Goal: Task Accomplishment & Management: Use online tool/utility

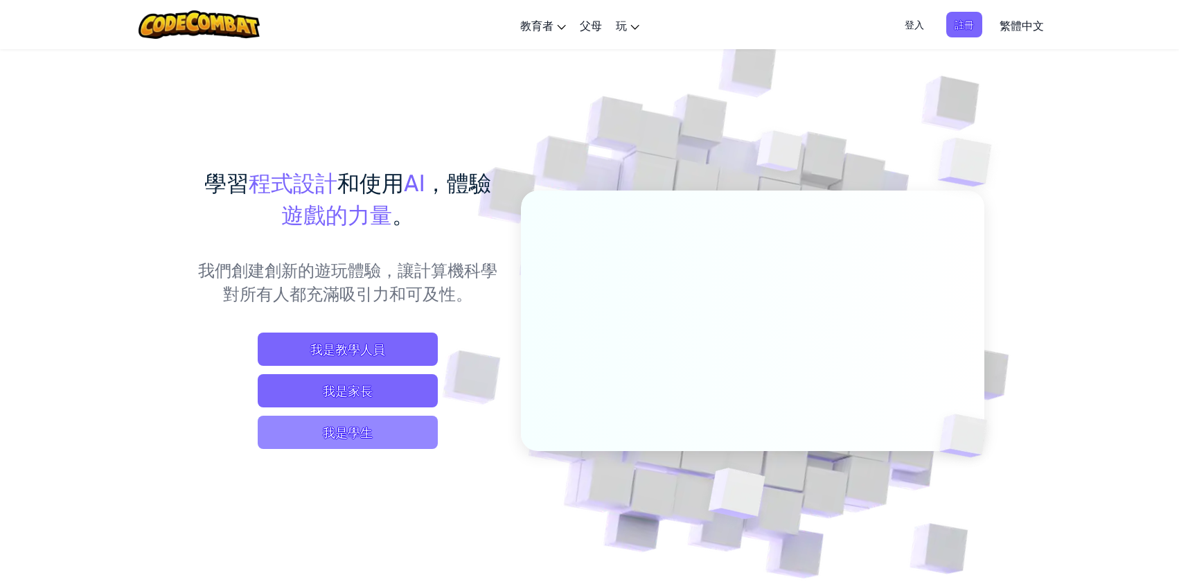
click at [330, 425] on span "我是學生" at bounding box center [348, 432] width 180 height 33
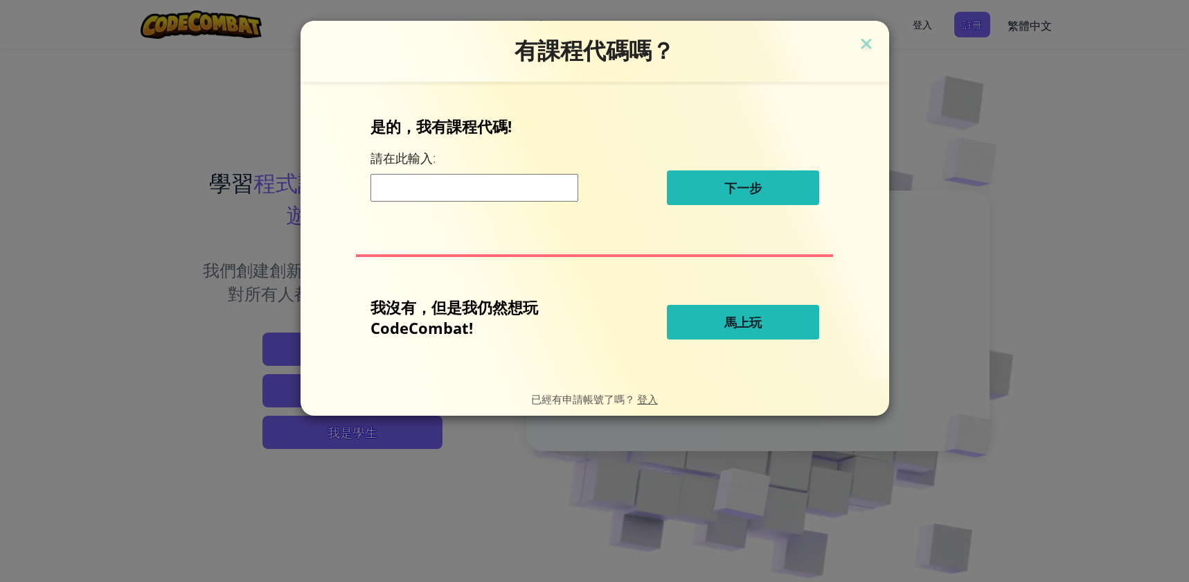
click at [499, 190] on input at bounding box center [475, 188] width 208 height 28
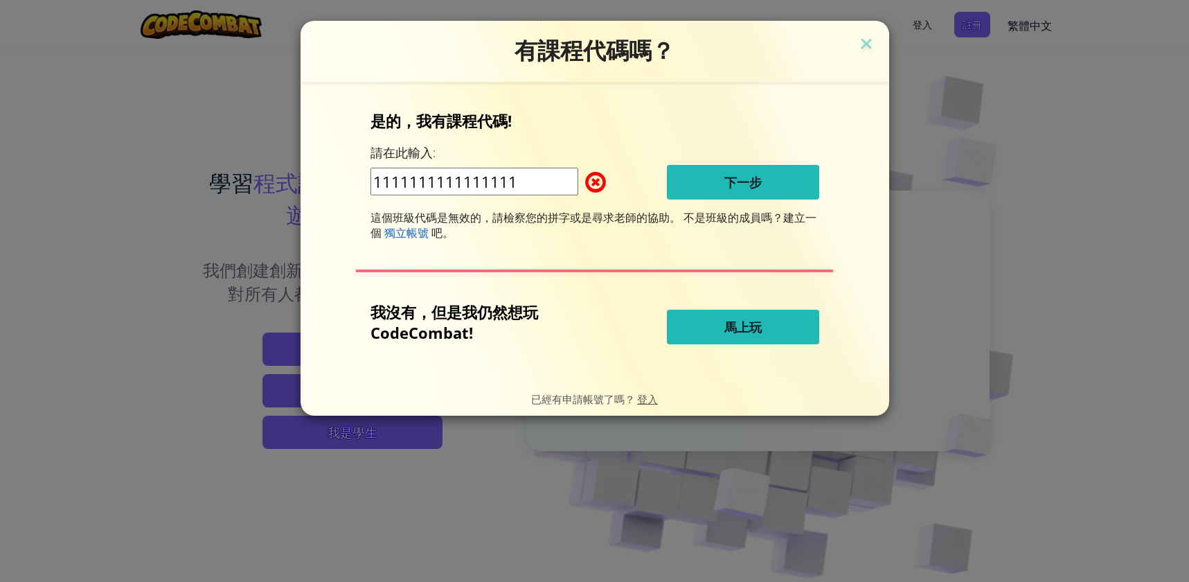
type input "1111111111111111"
click at [697, 328] on button "馬上玩" at bounding box center [743, 327] width 152 height 35
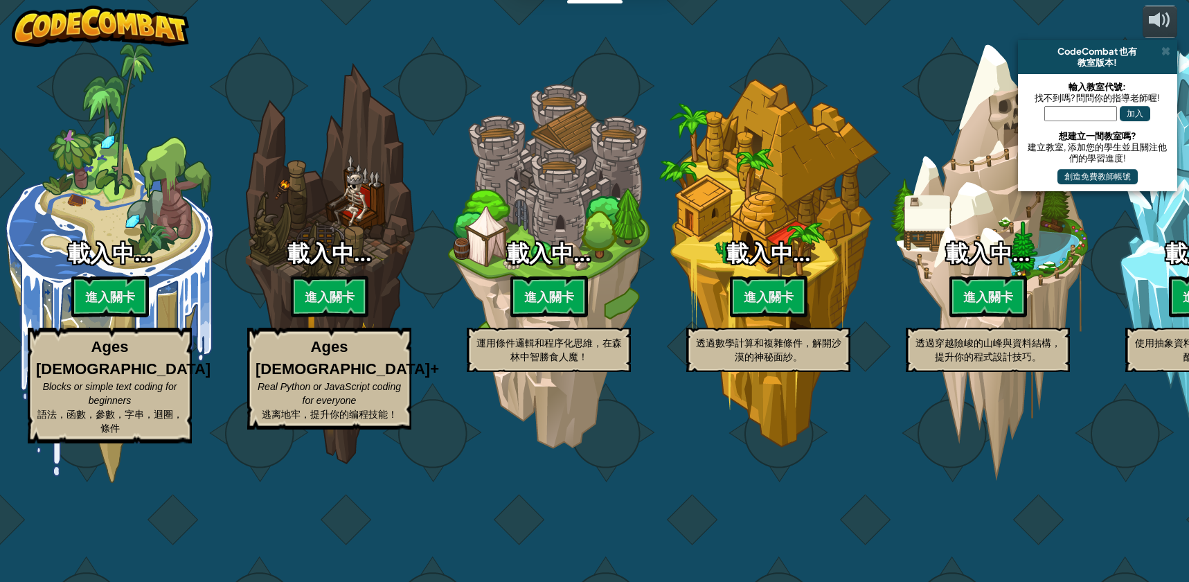
select select "zh-HANT"
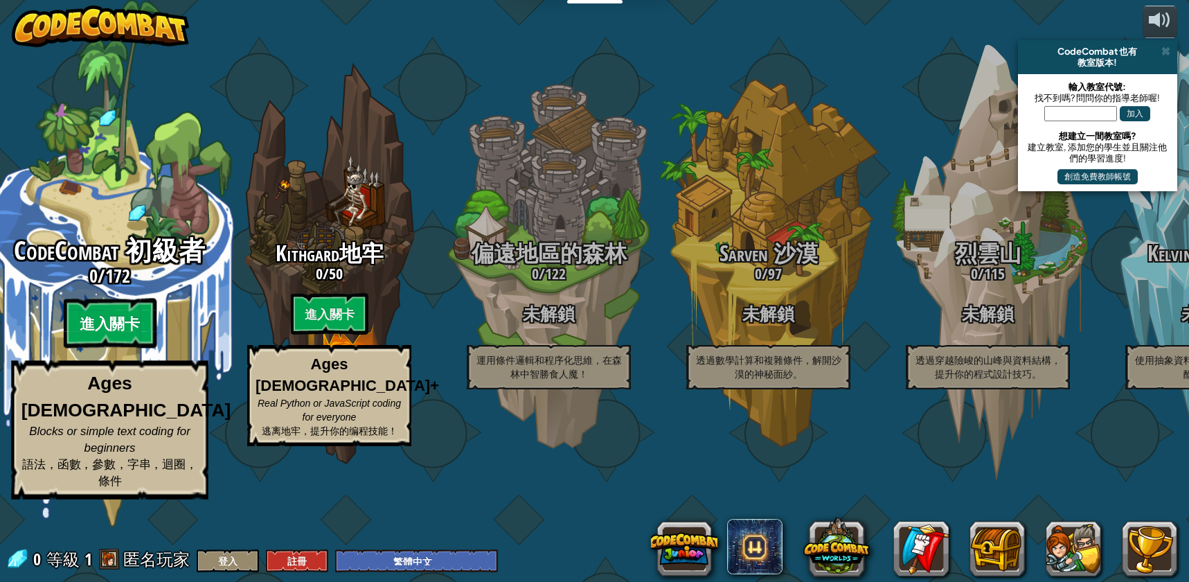
click at [130, 348] on btn "進入關卡" at bounding box center [109, 324] width 93 height 50
select select "zh-HANT"
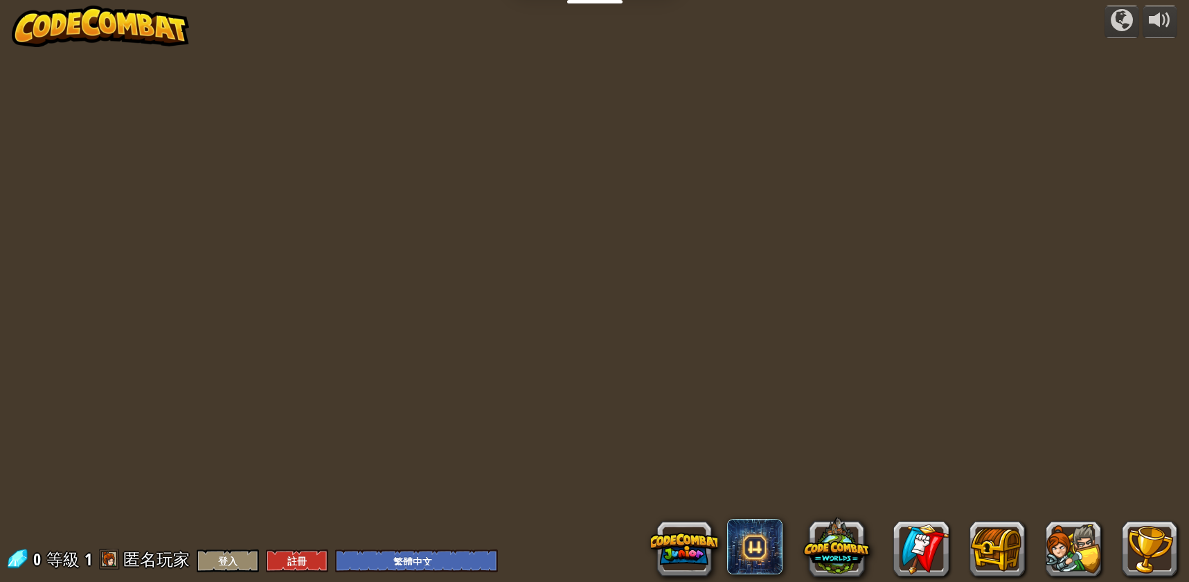
select select "zh-HANT"
